Goal: Contribute content

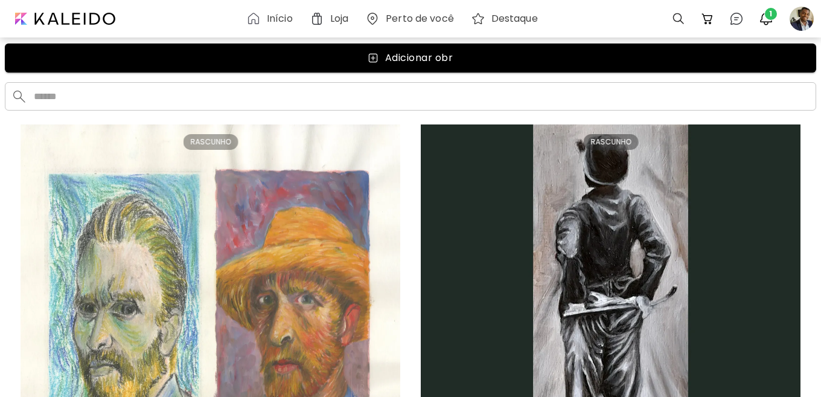
click at [286, 22] on h6 "Início" at bounding box center [280, 19] width 26 height 10
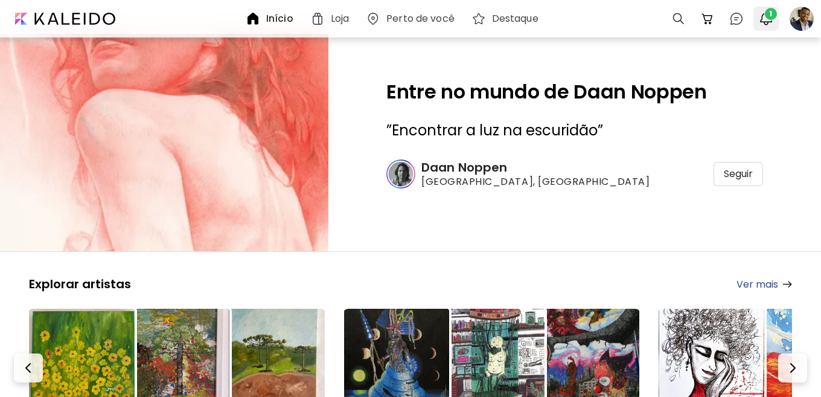
click at [767, 14] on span "1" at bounding box center [771, 14] width 12 height 12
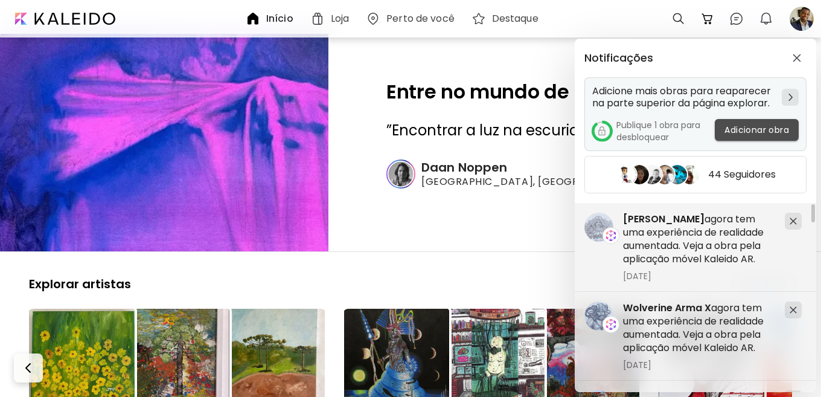
click at [753, 134] on span "Adicionar obra" at bounding box center [756, 130] width 65 height 13
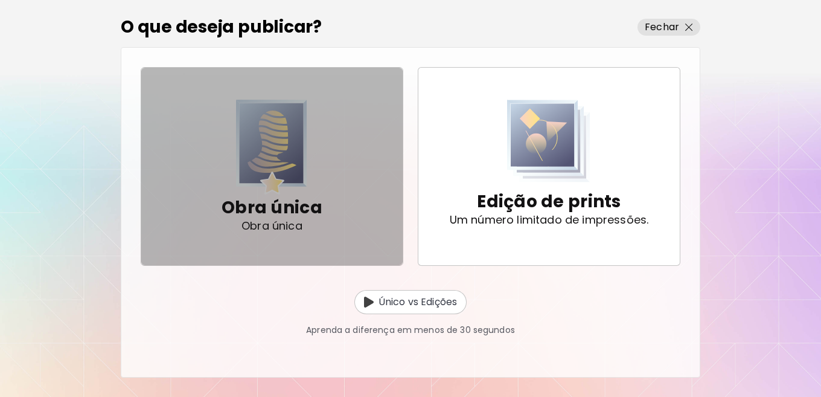
click at [298, 216] on p "Obra única" at bounding box center [272, 208] width 101 height 24
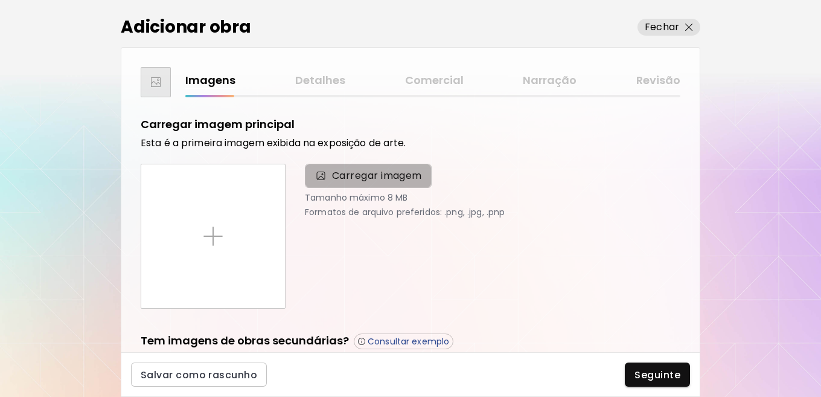
click at [343, 177] on span "Carregar imagem" at bounding box center [377, 175] width 90 height 14
click at [0, 0] on input "Carregar imagem" at bounding box center [0, 0] width 0 height 0
click at [324, 179] on img at bounding box center [321, 176] width 13 height 12
click at [0, 0] on input "Carregar imagem" at bounding box center [0, 0] width 0 height 0
